Goal: Check status

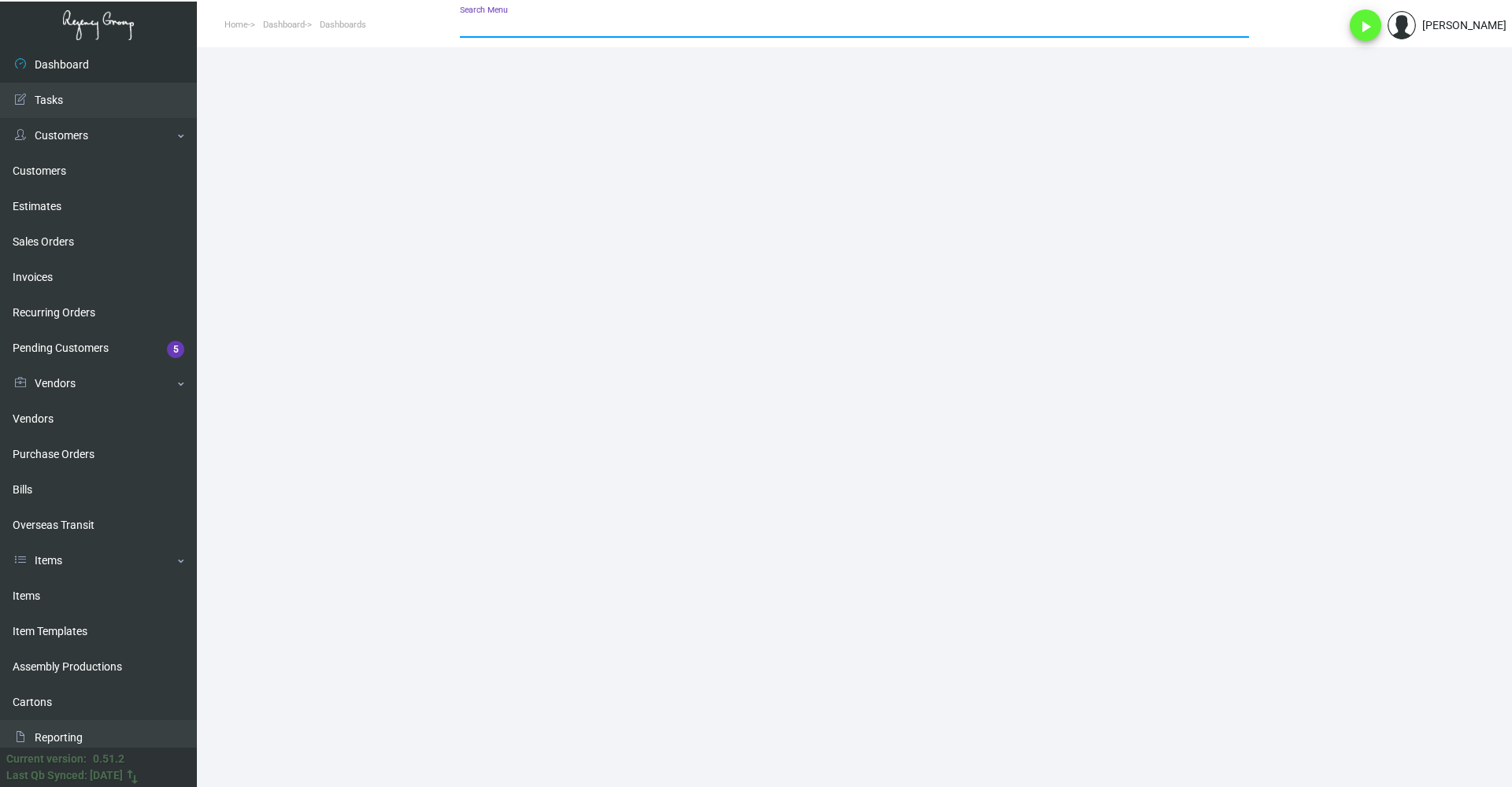
click at [596, 21] on input "Search Menu" at bounding box center [854, 26] width 789 height 12
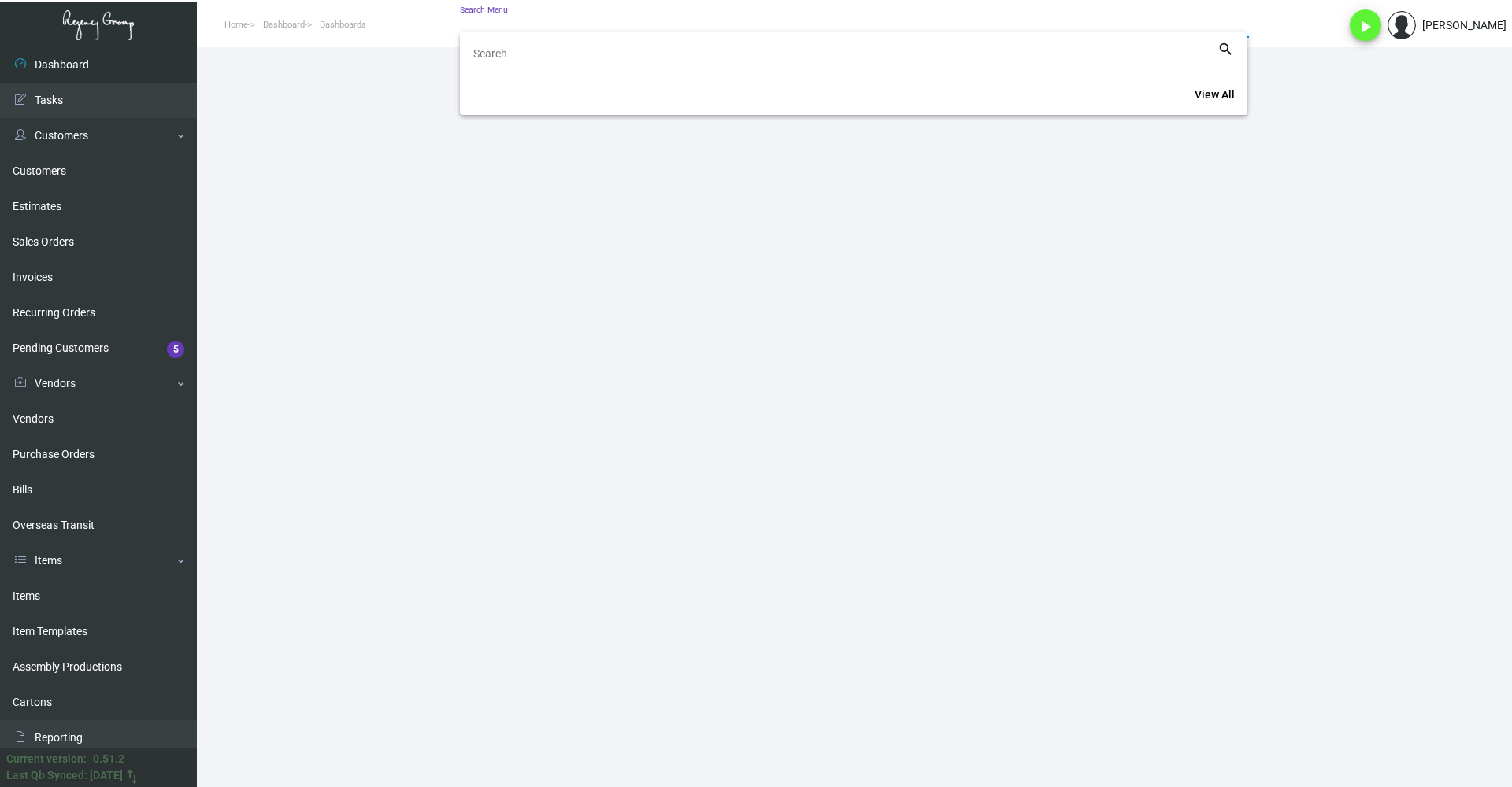
paste input "10706"
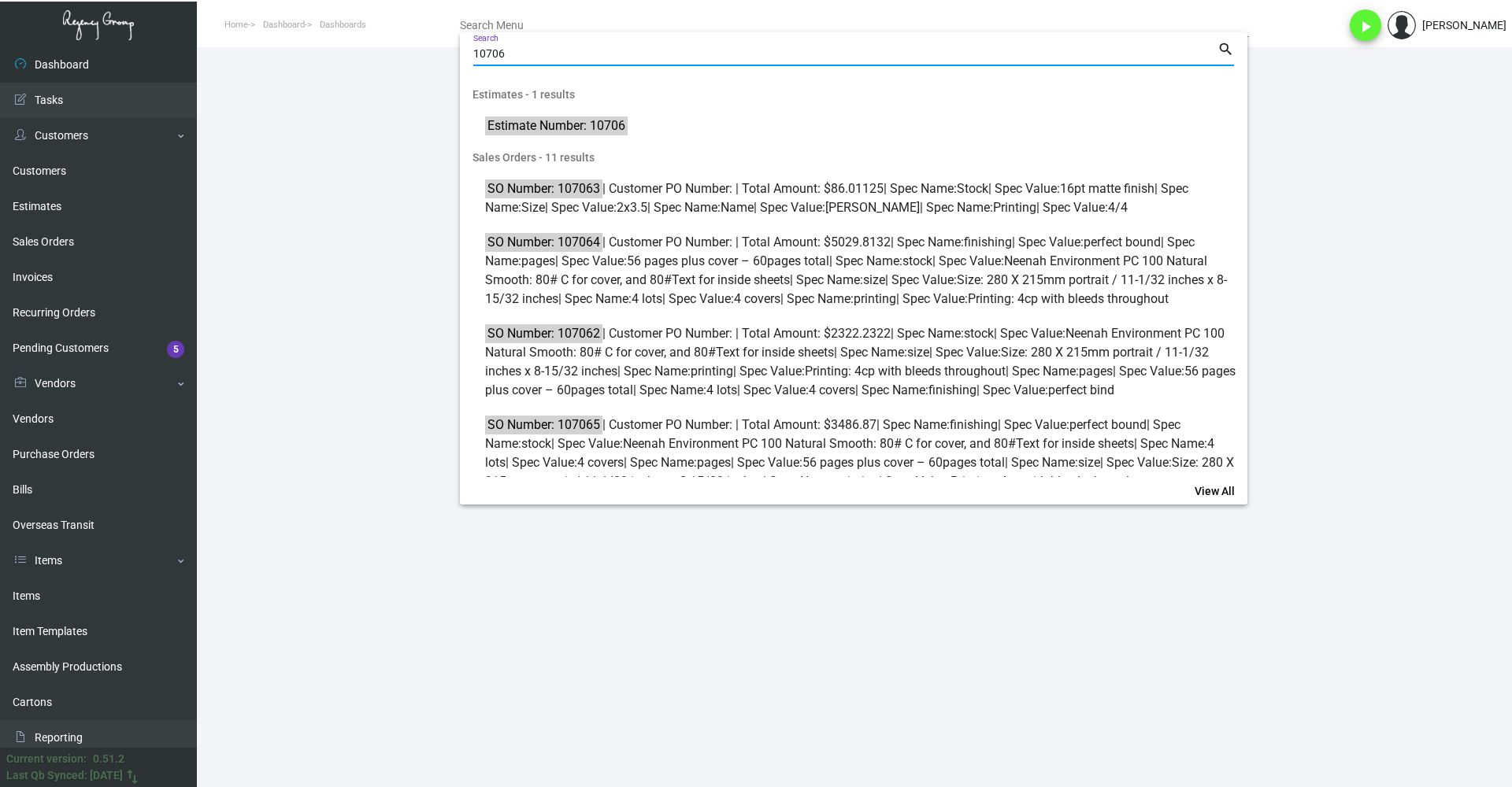
type input "10706"
